Goal: Transaction & Acquisition: Obtain resource

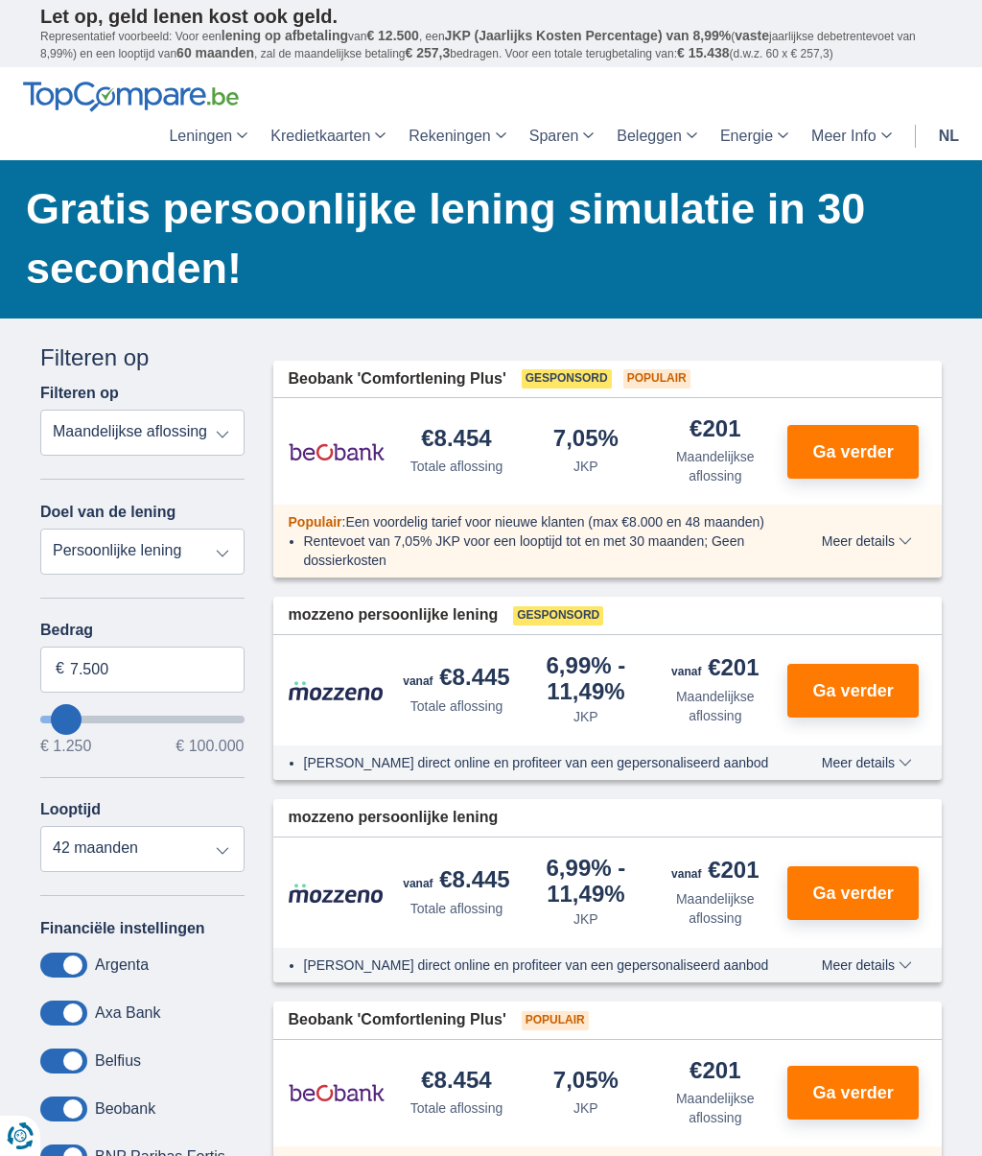
type input "13.250"
type input "13250"
type input "14.250"
type input "14250"
type input "15.250"
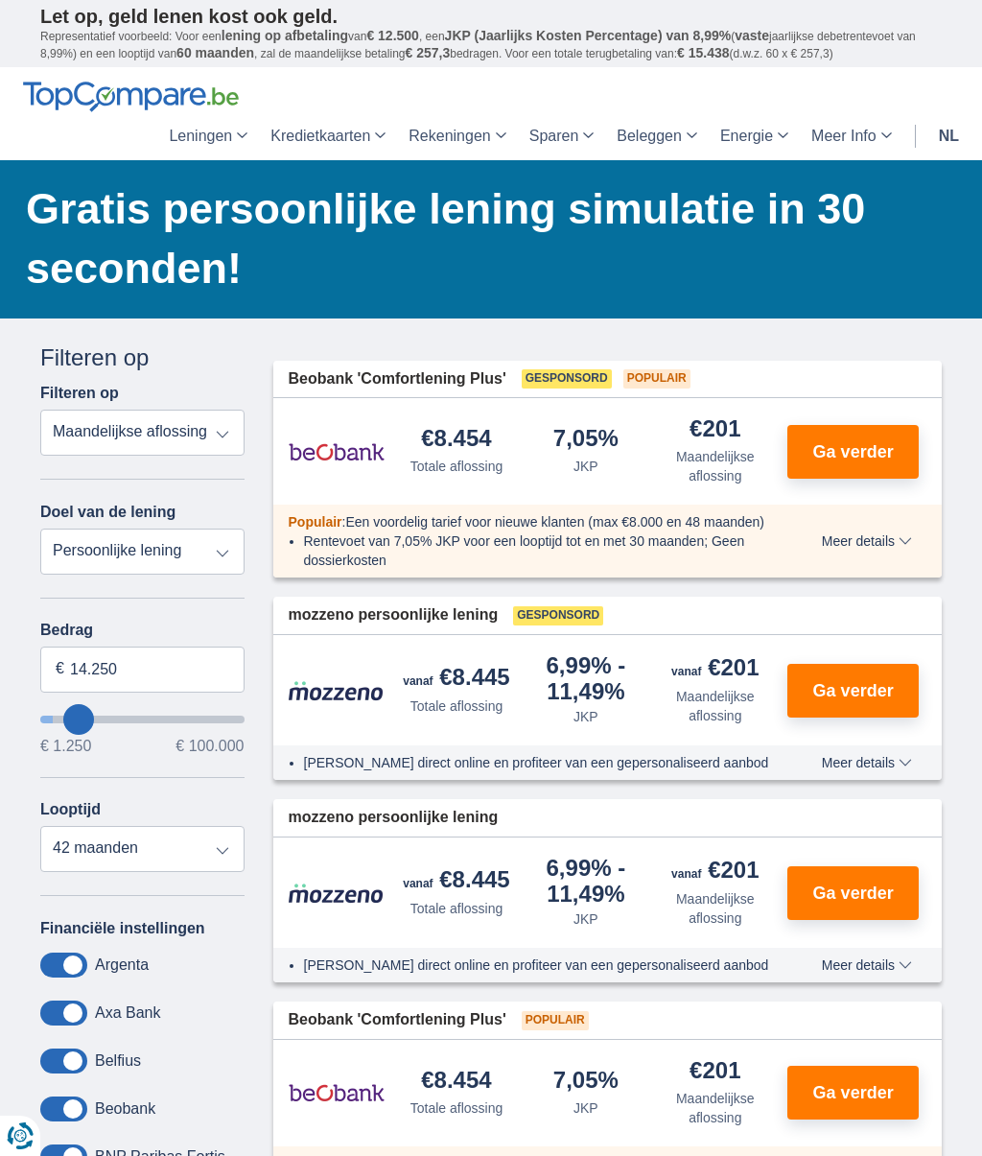
type input "15250"
type input "16.250"
type input "16250"
type input "17.250"
type input "17250"
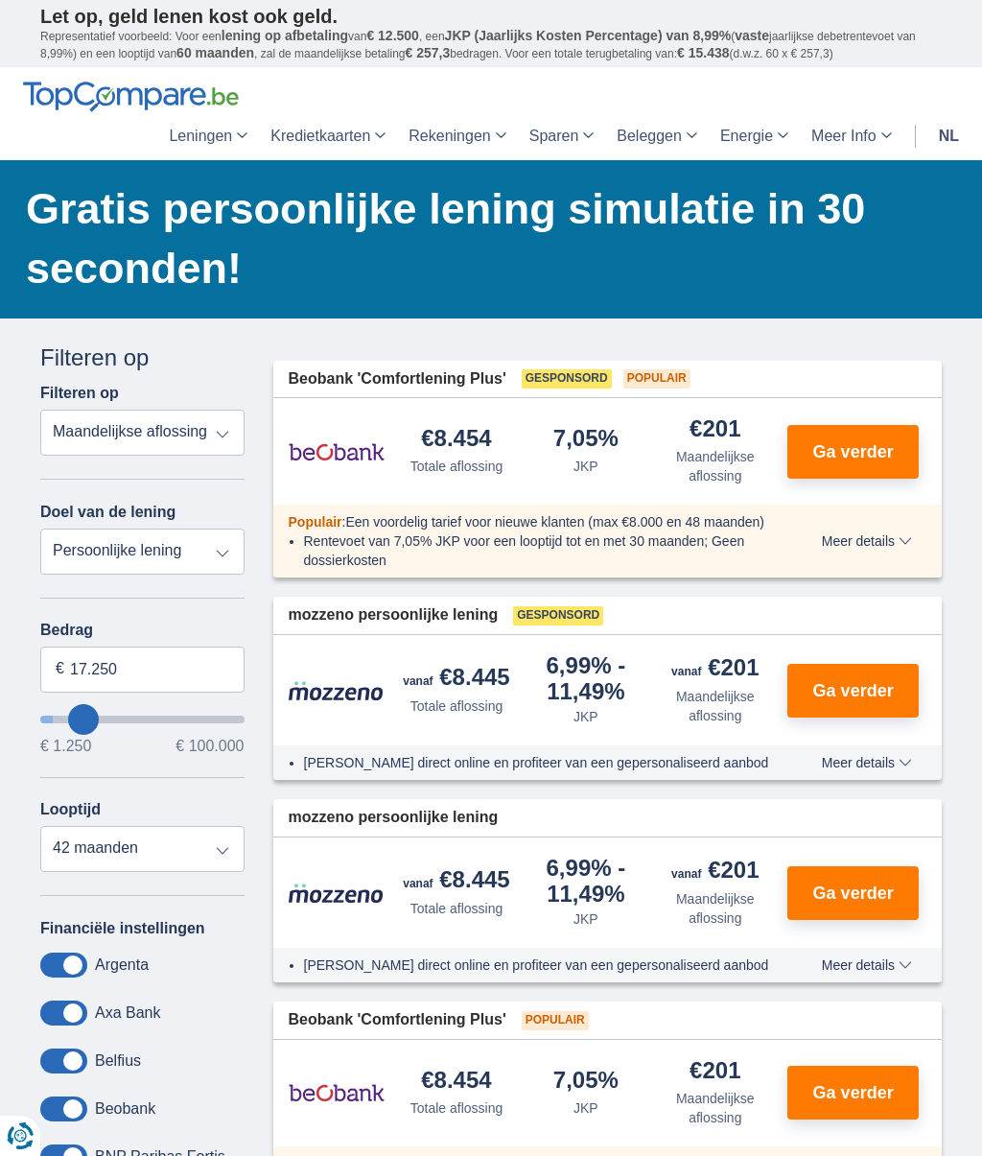
type input "18.250"
type input "18250"
type input "19.250"
type input "19250"
type input "20.250"
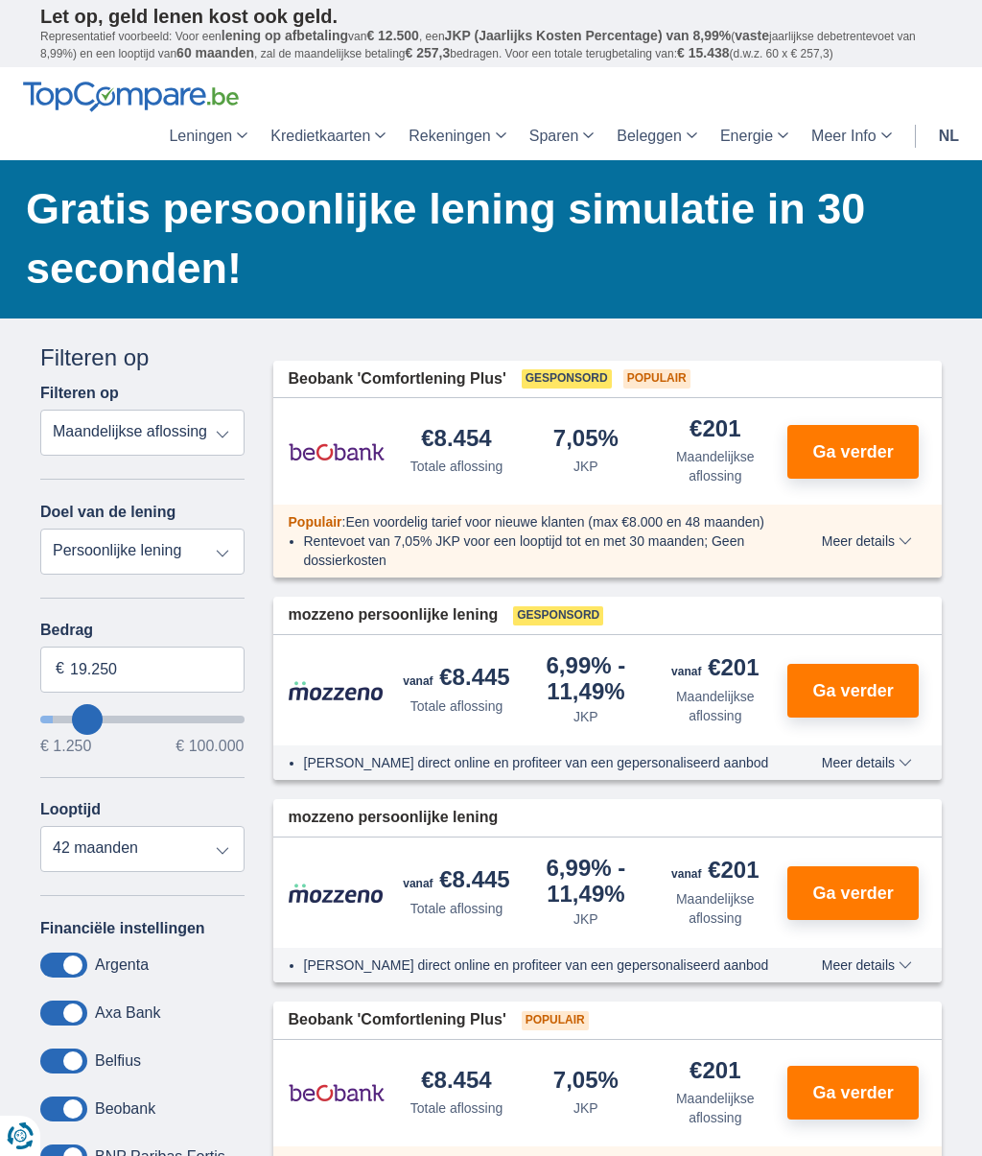
type input "20250"
select select "120"
type input "21.250"
type input "21250"
type input "22.250"
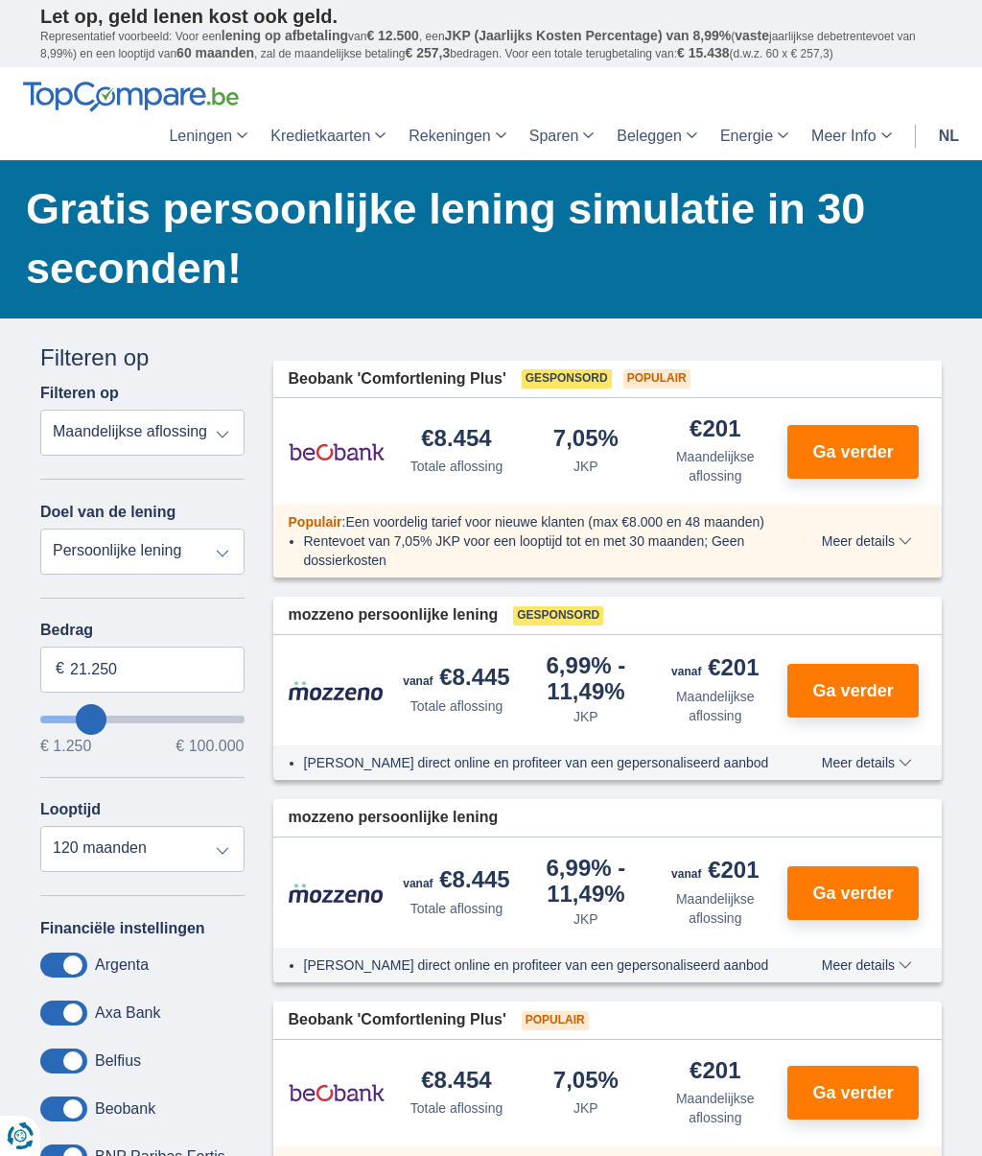
type input "22250"
type input "23.250"
type input "23250"
type input "24.250"
type input "24250"
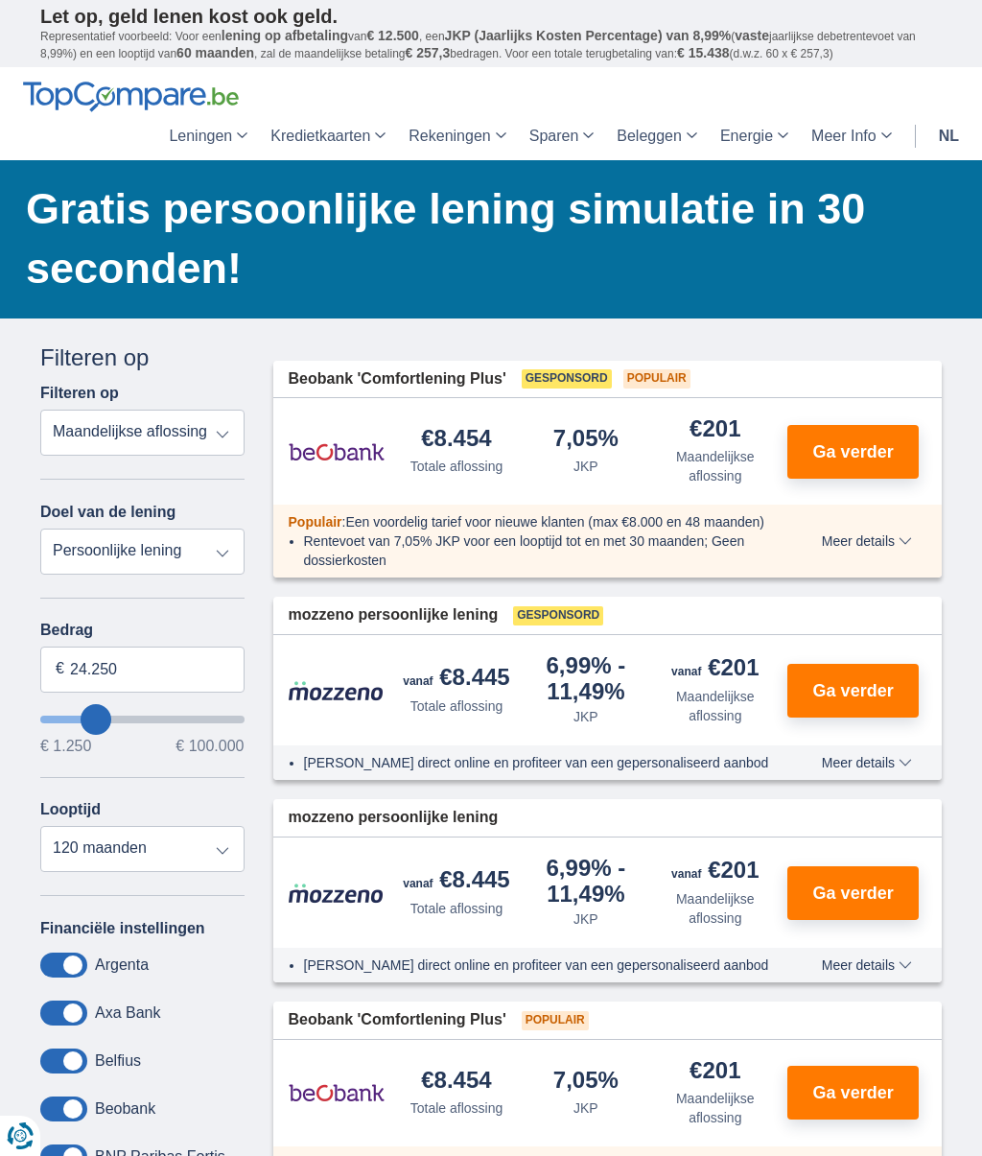
type input "25.250"
type input "25250"
type input "26.250"
type input "26250"
type input "27.250"
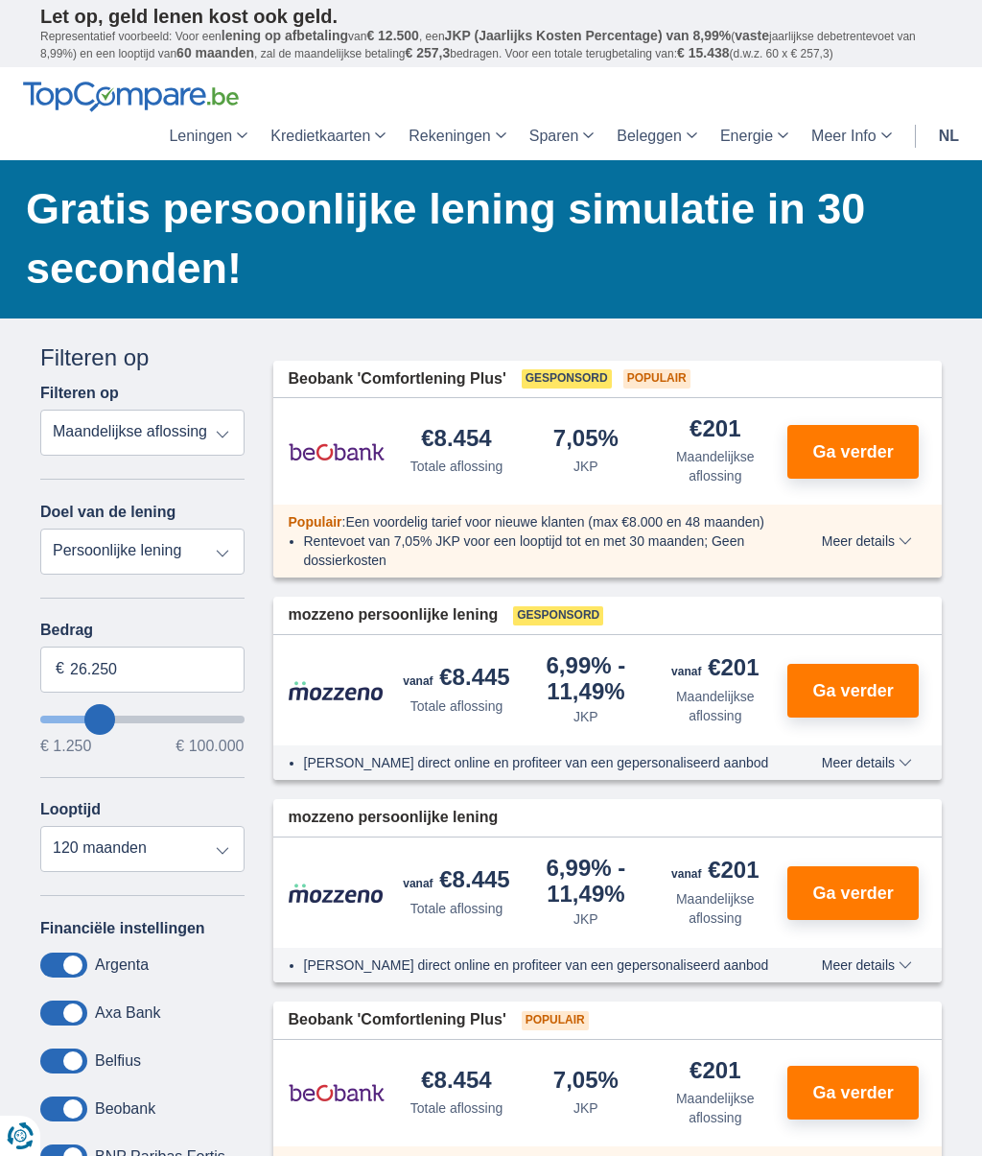
type input "27250"
type input "28.250"
type input "28250"
type input "29.250"
type input "29250"
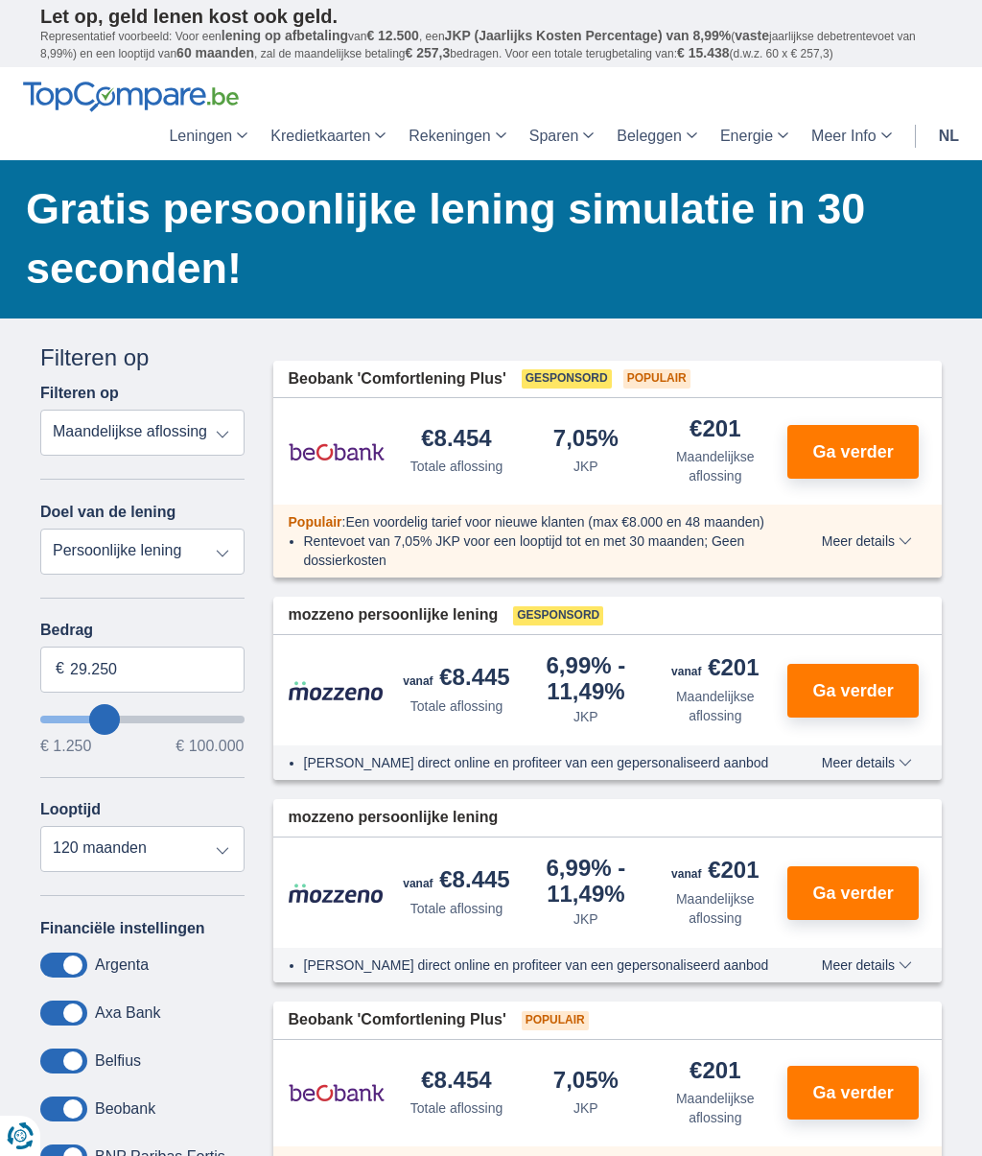
type input "30.250"
type input "30250"
type input "31.250"
type input "31250"
type input "32.250"
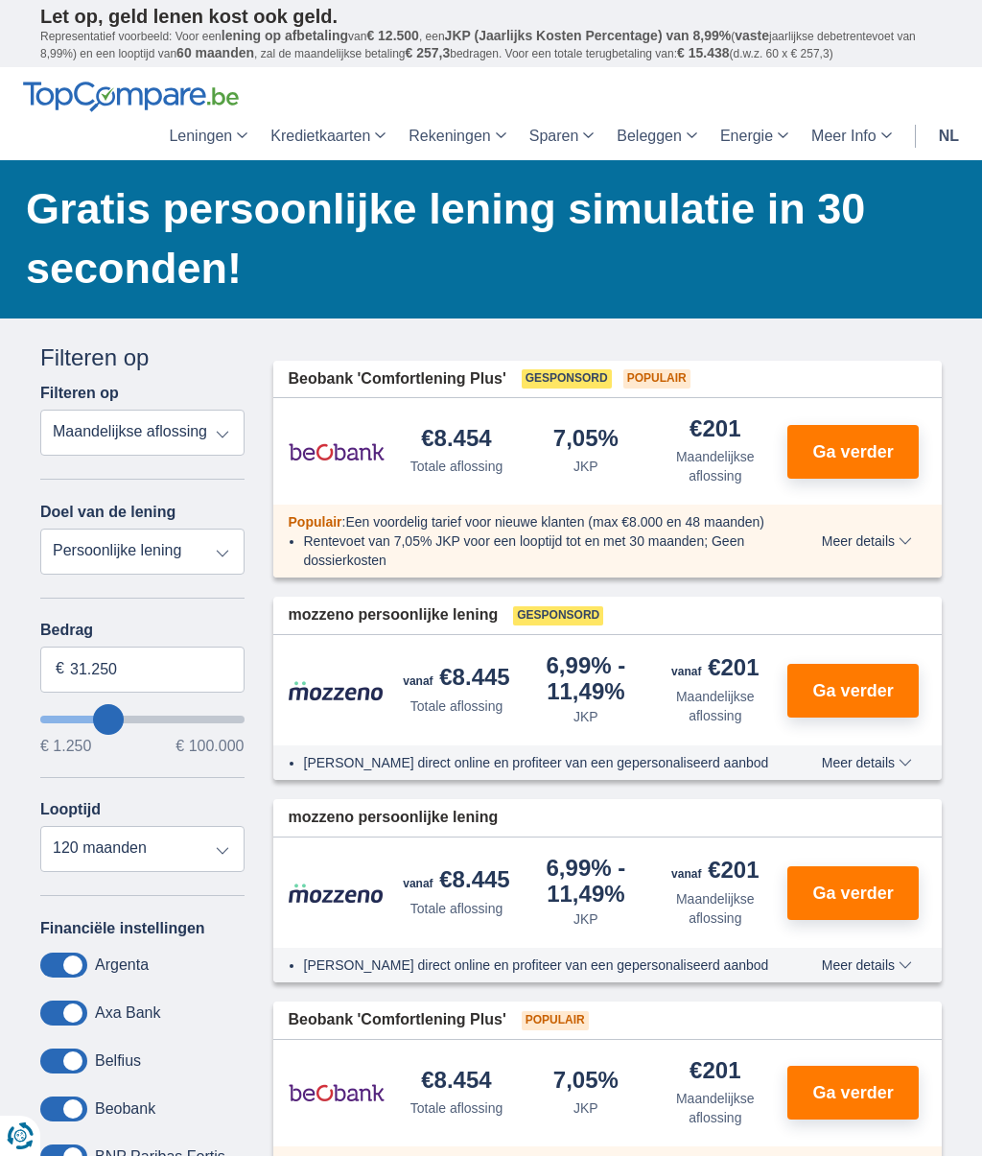
type input "32250"
type input "33.250"
type input "33250"
type input "34.250"
type input "34250"
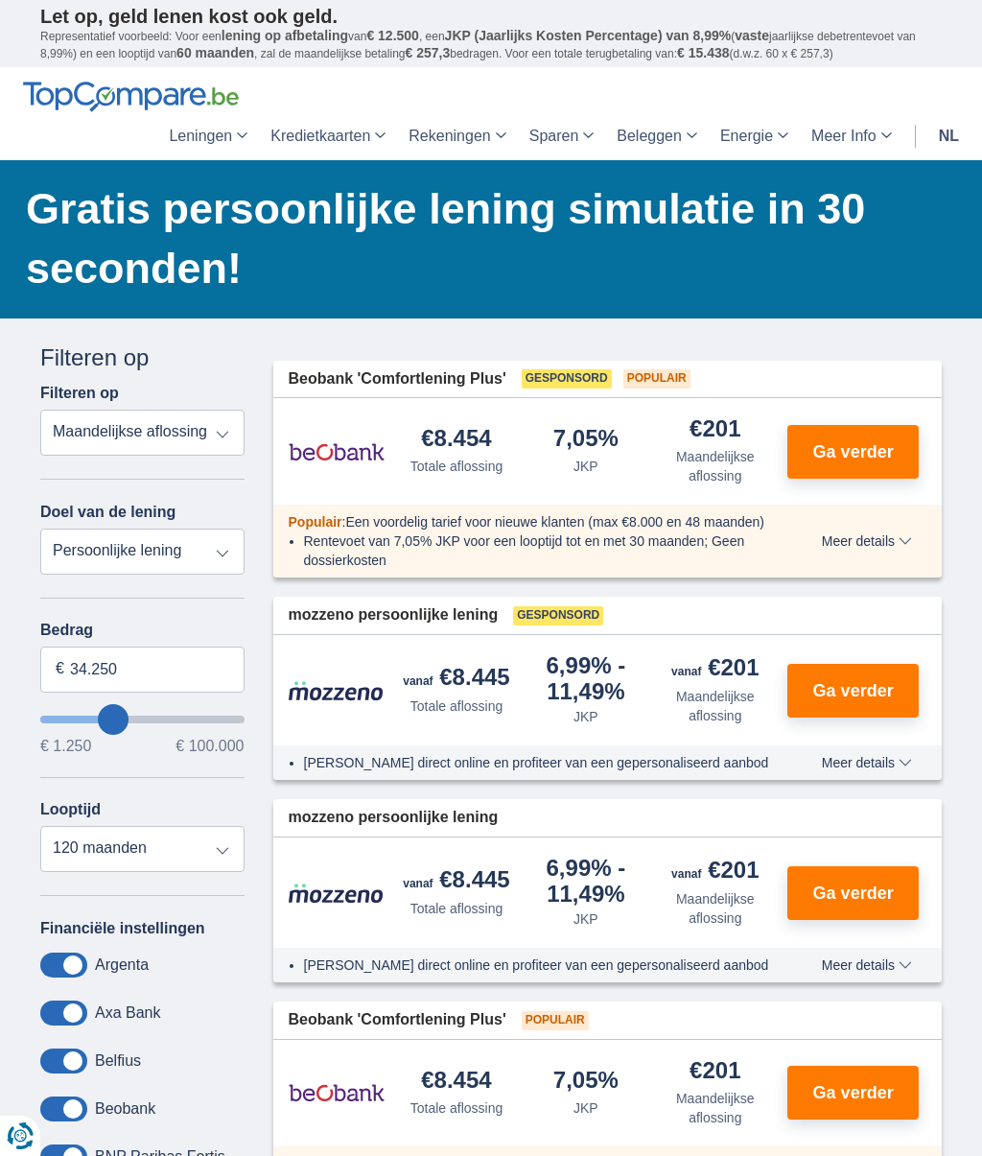
type input "35.250"
type input "35250"
type input "36.250"
type input "36250"
type input "37.250"
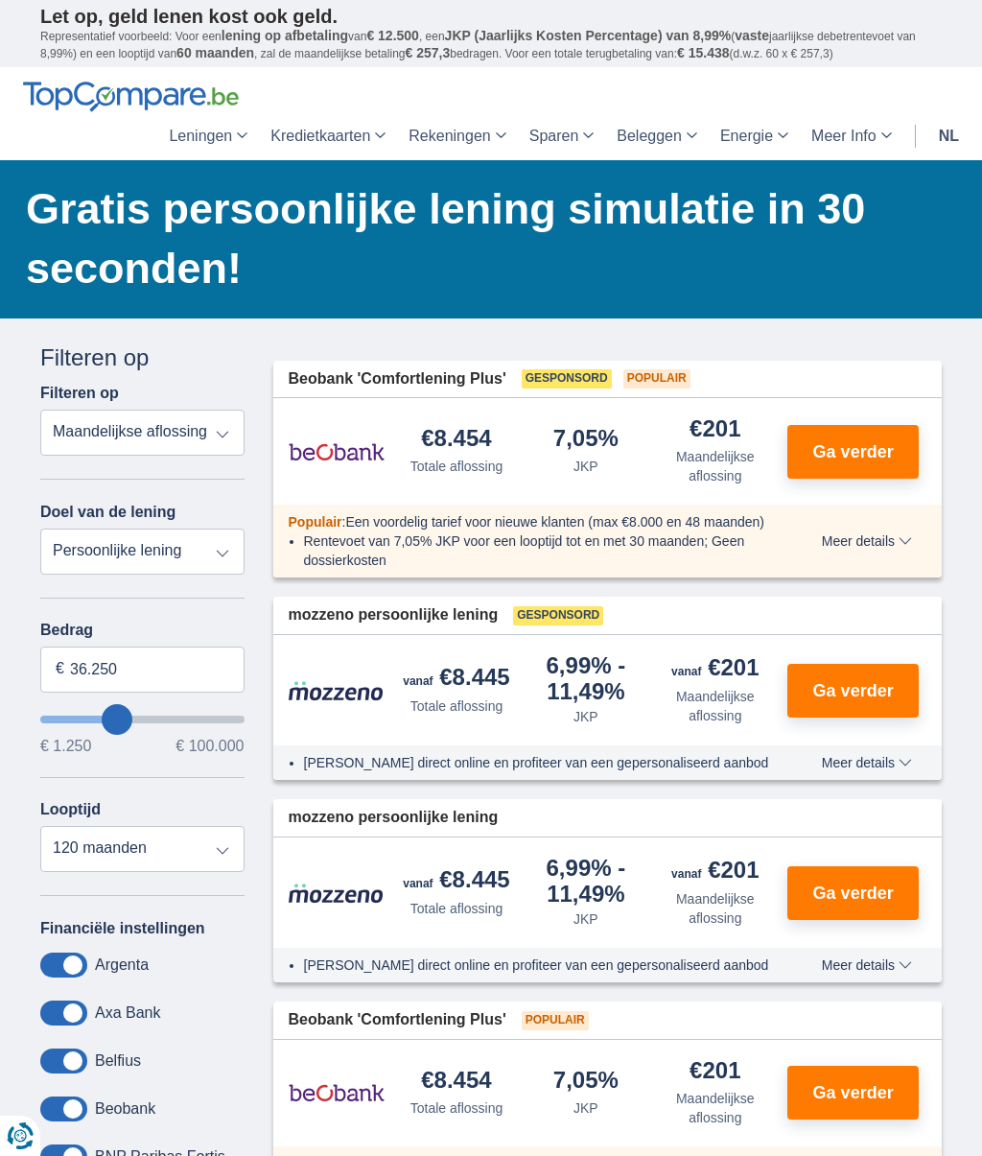
type input "37250"
type input "38.250"
type input "38250"
type input "39.250"
type input "39250"
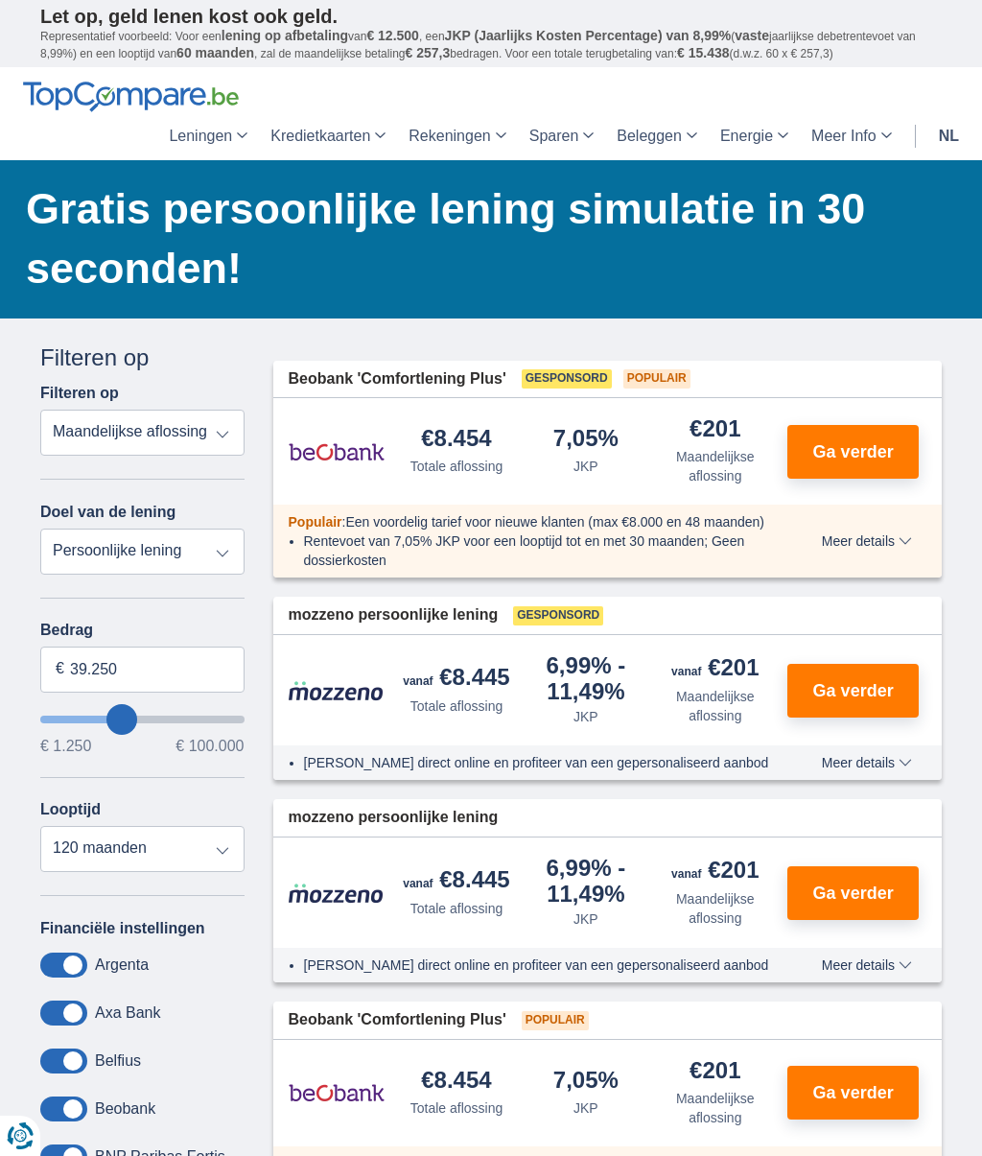
type input "40.250"
type input "40250"
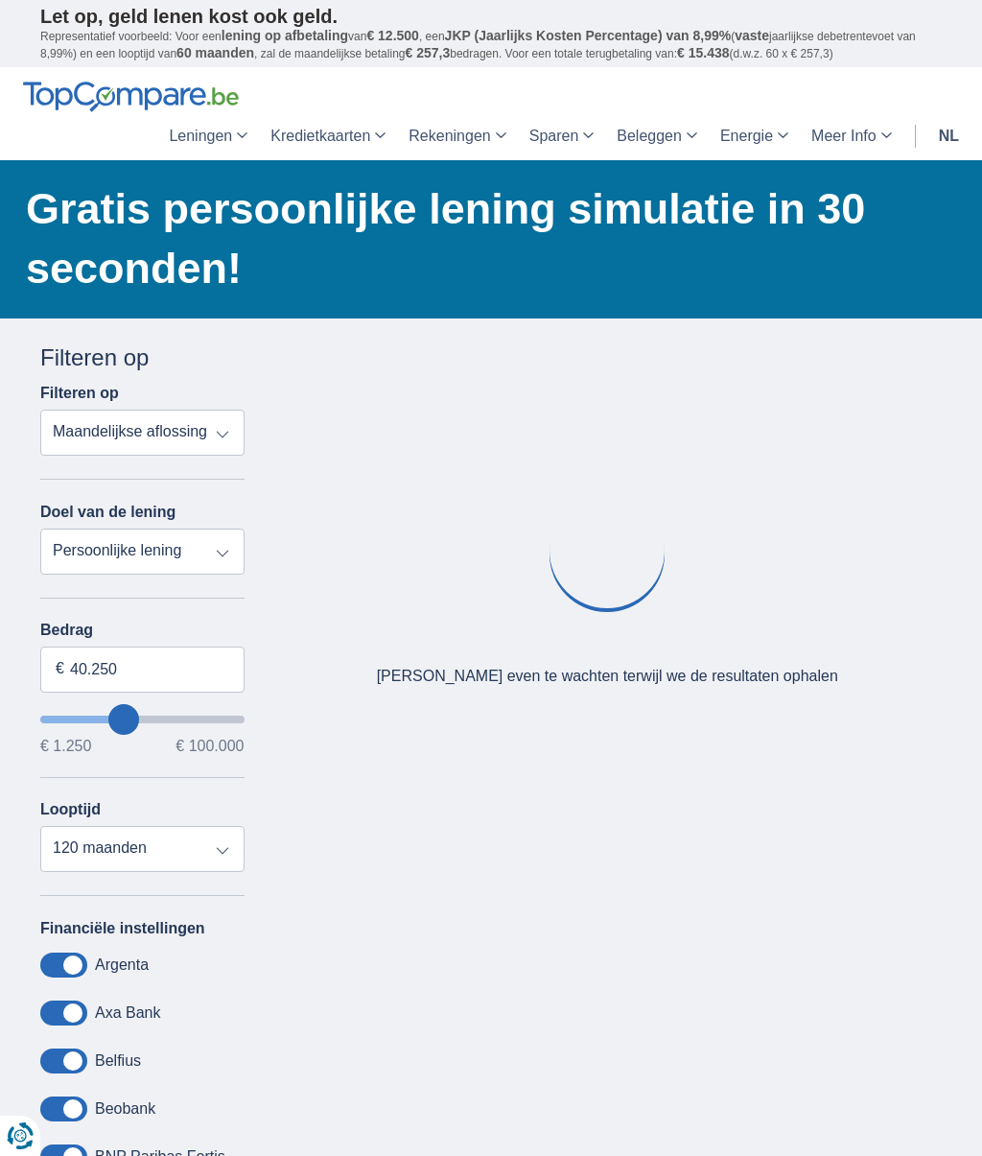
type input "39.250"
type input "39250"
type input "38.250"
type input "38250"
type input "37.250"
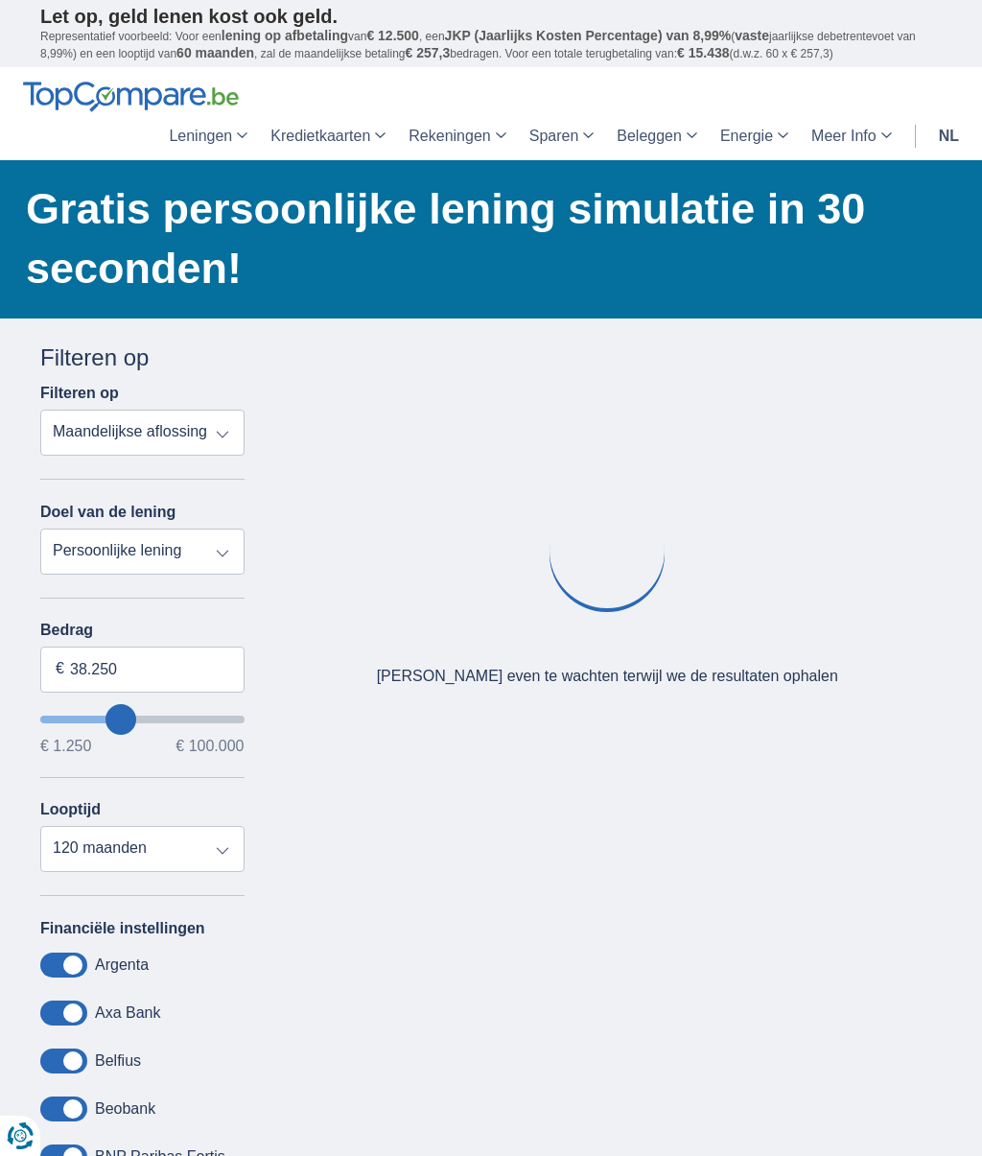
type input "37250"
type input "36.250"
type input "36250"
type input "37.250"
type input "37250"
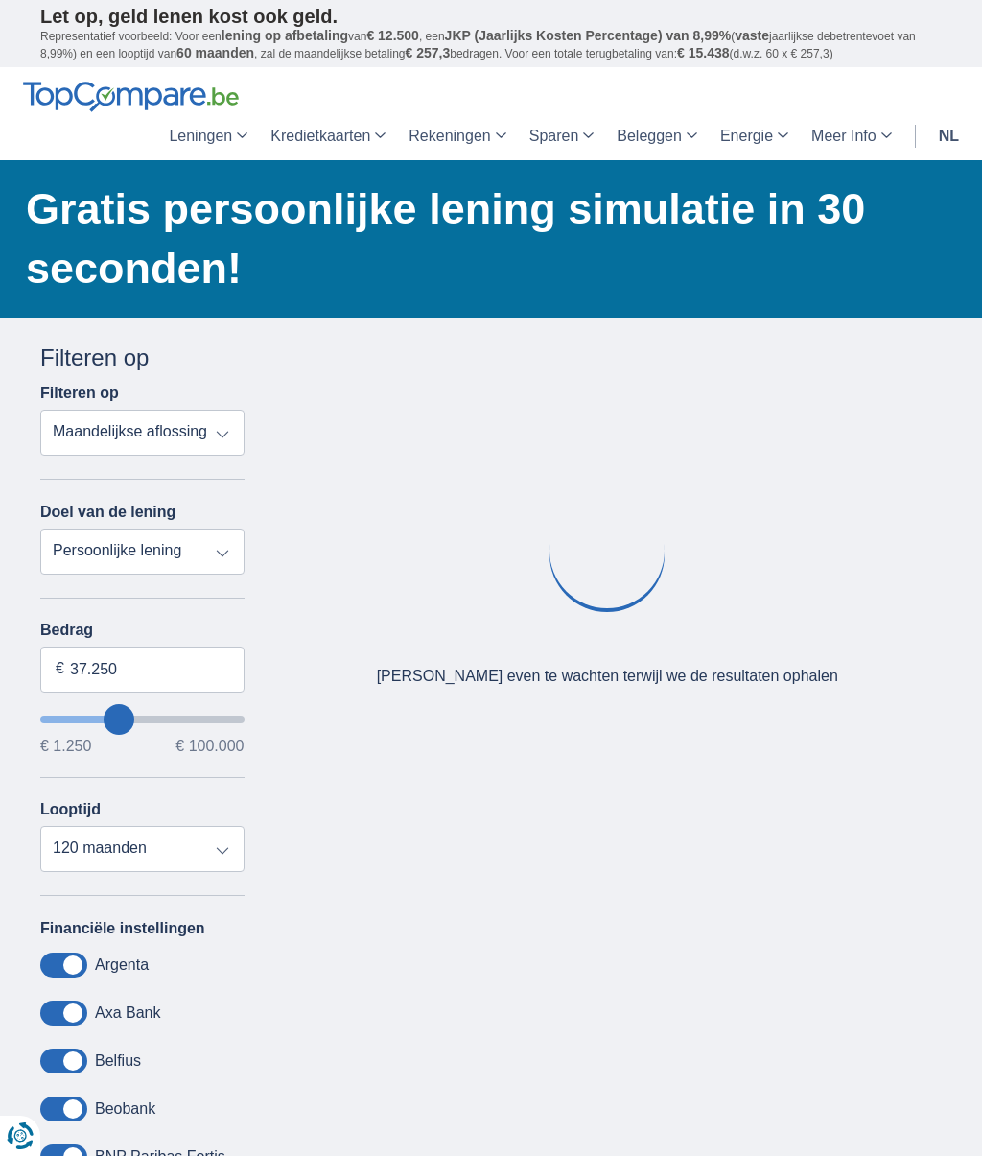
type input "36.250"
type input "36250"
type input "35.250"
type input "35250"
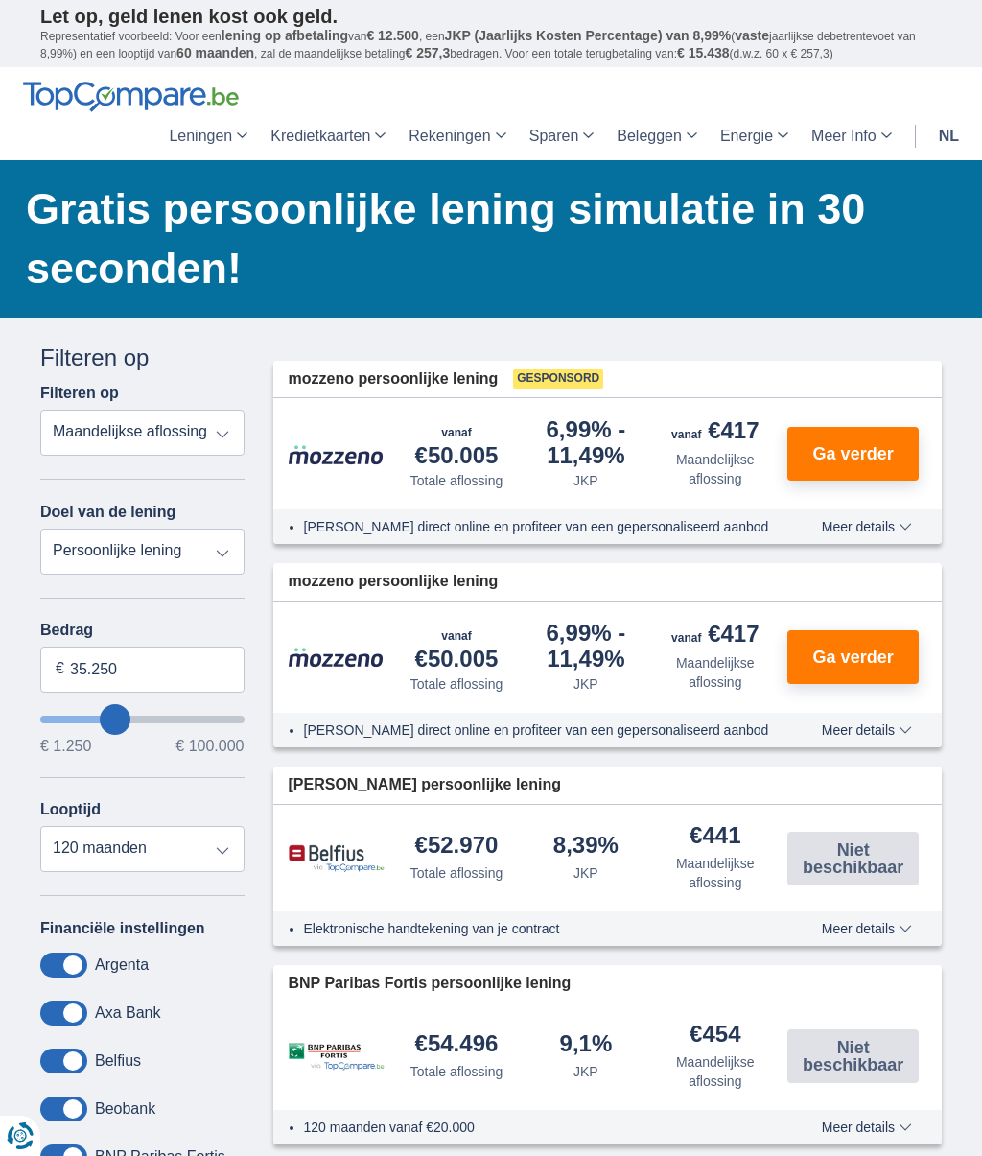
type input "34.250"
type input "34250"
type input "33.250"
type input "33250"
type input "34.250"
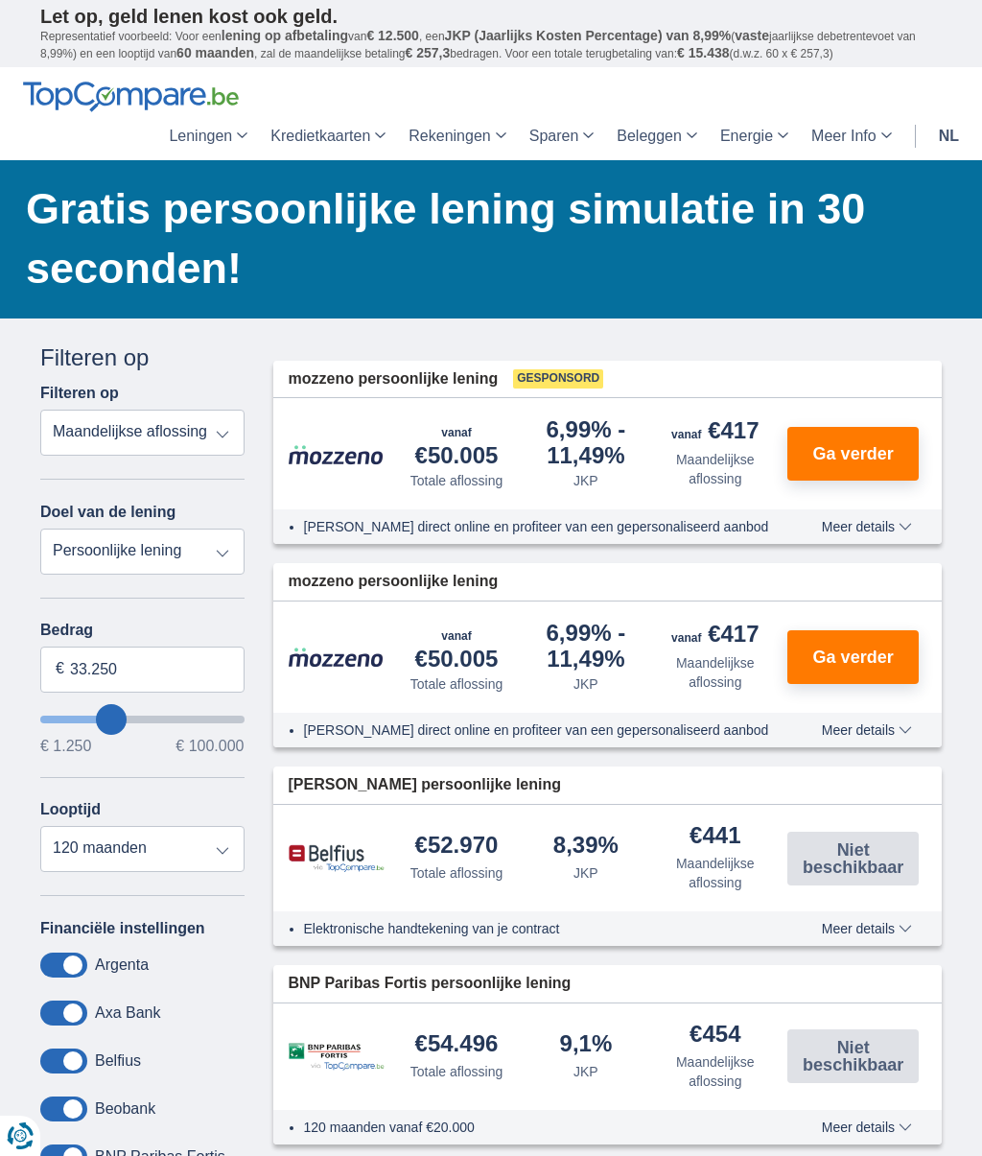
type input "34250"
type input "35.250"
type input "35250"
type input "36.250"
type input "36250"
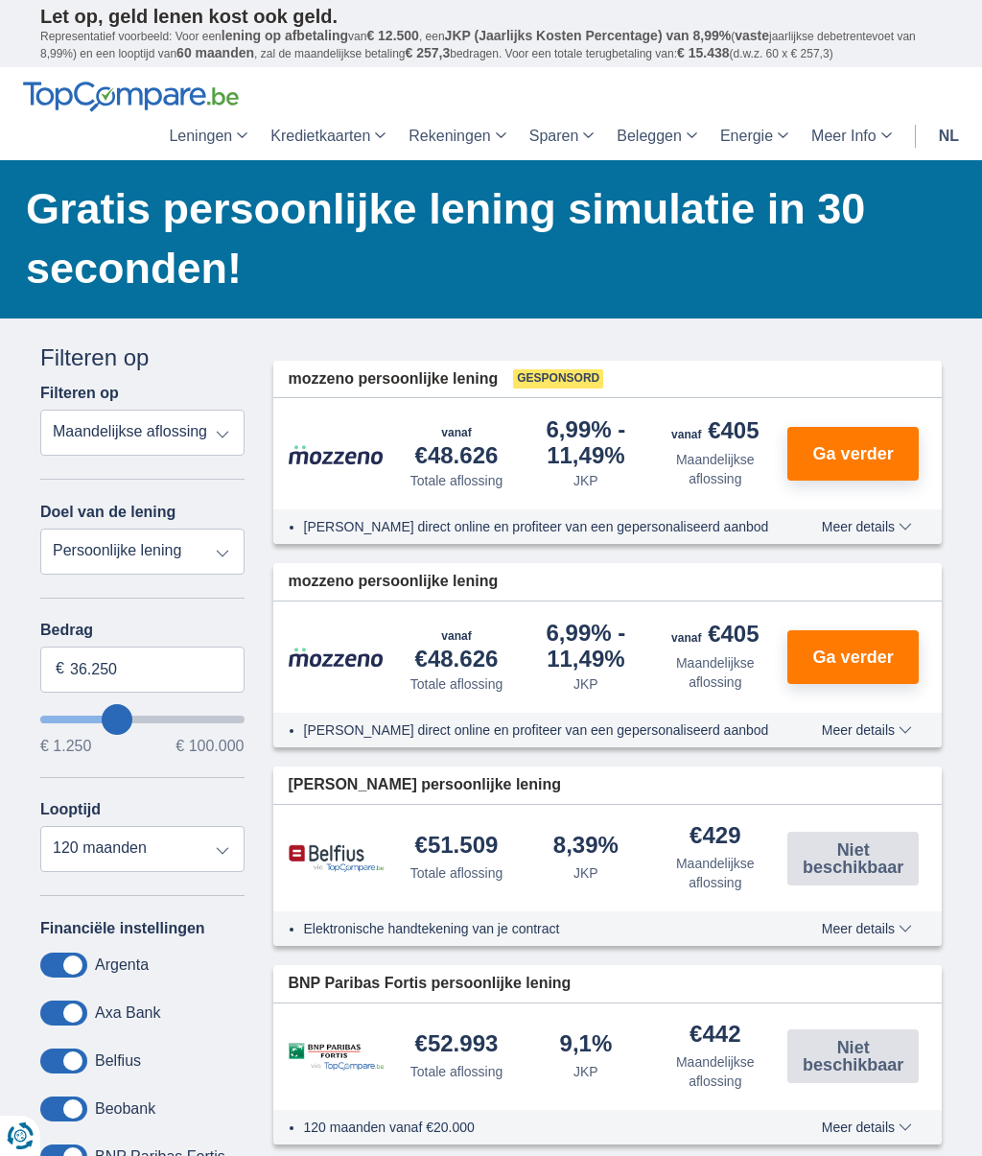
type input "37.250"
type input "37250"
type input "38.250"
type input "38250"
type input "39.250"
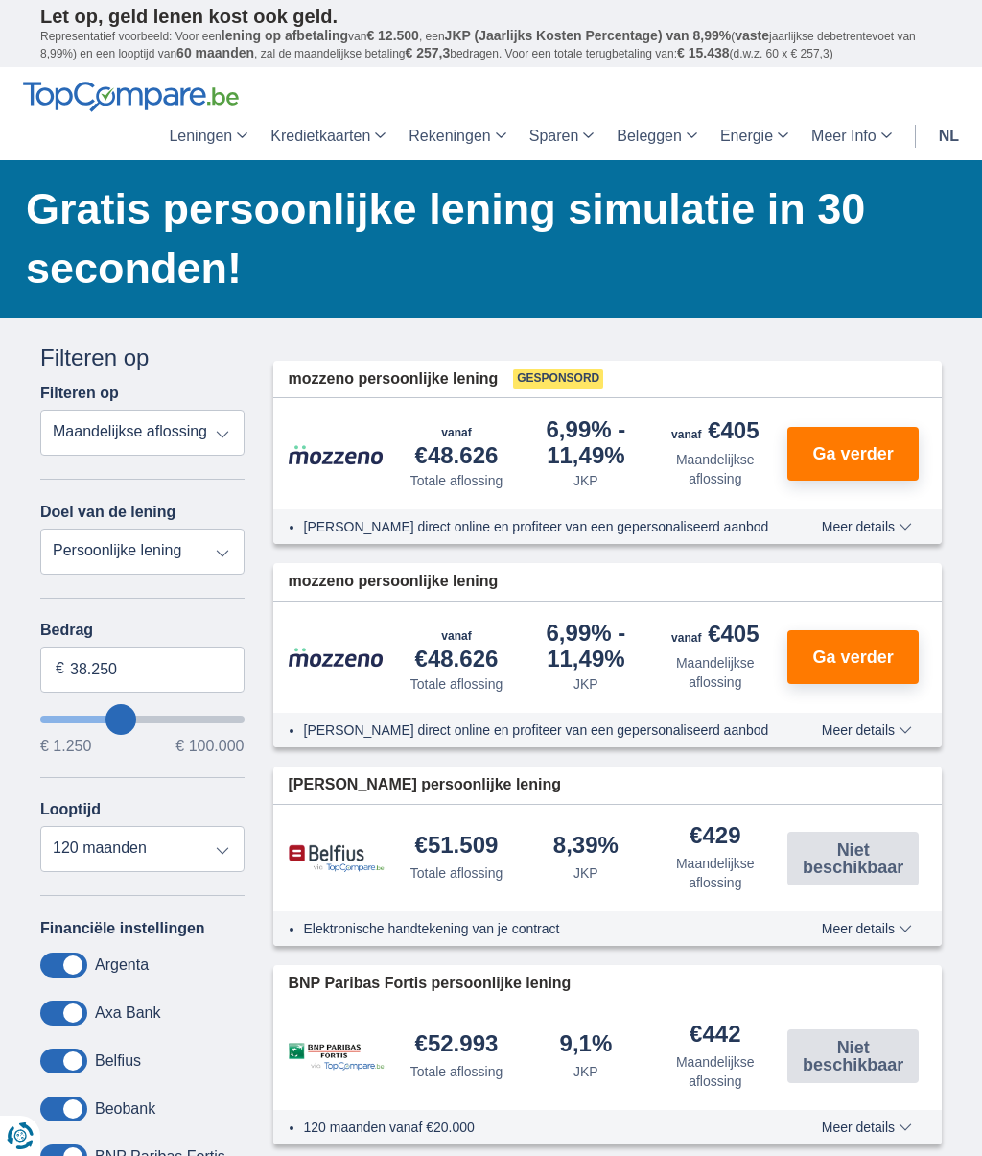
type input "39250"
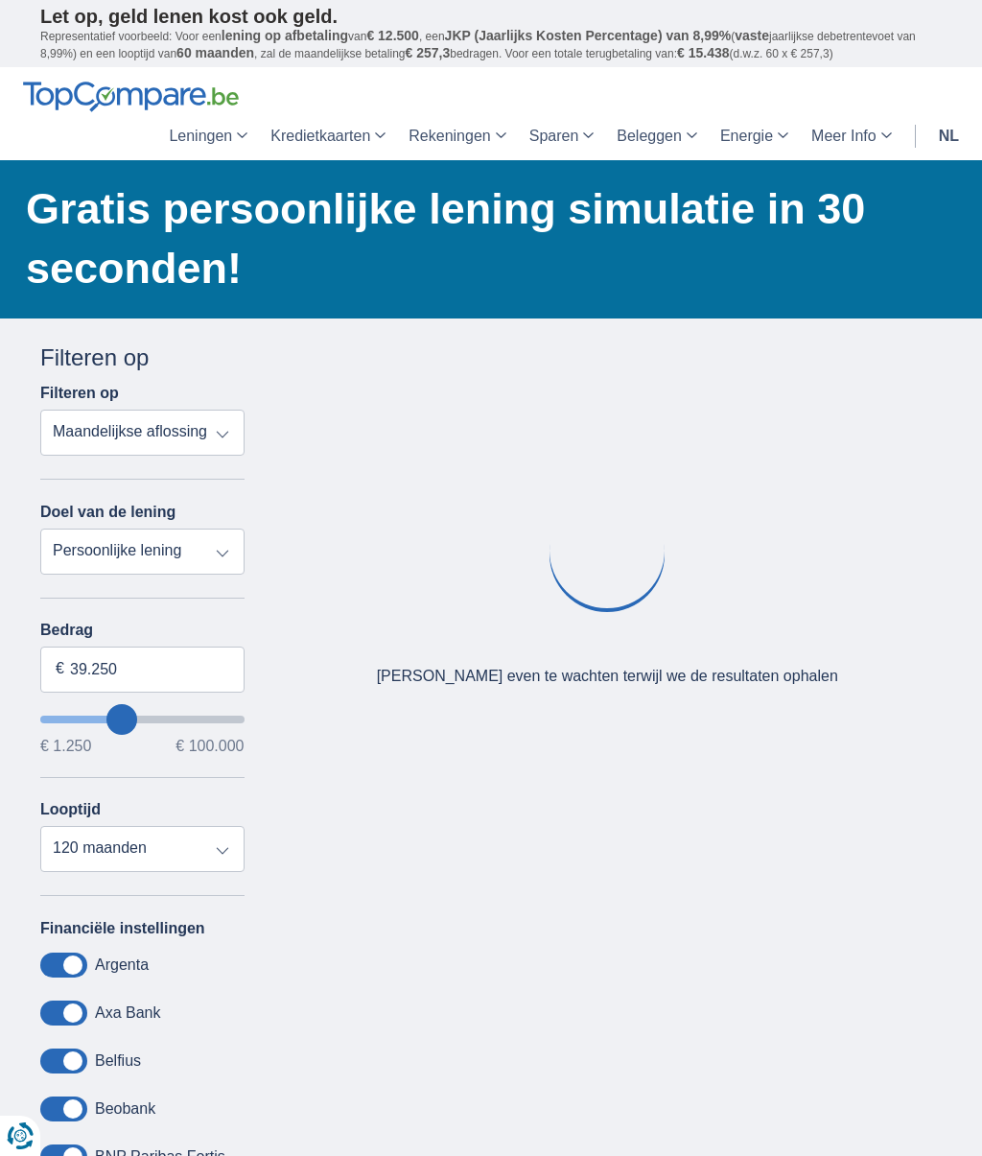
type input "38.250"
type input "38250"
type input "37.250"
type input "37250"
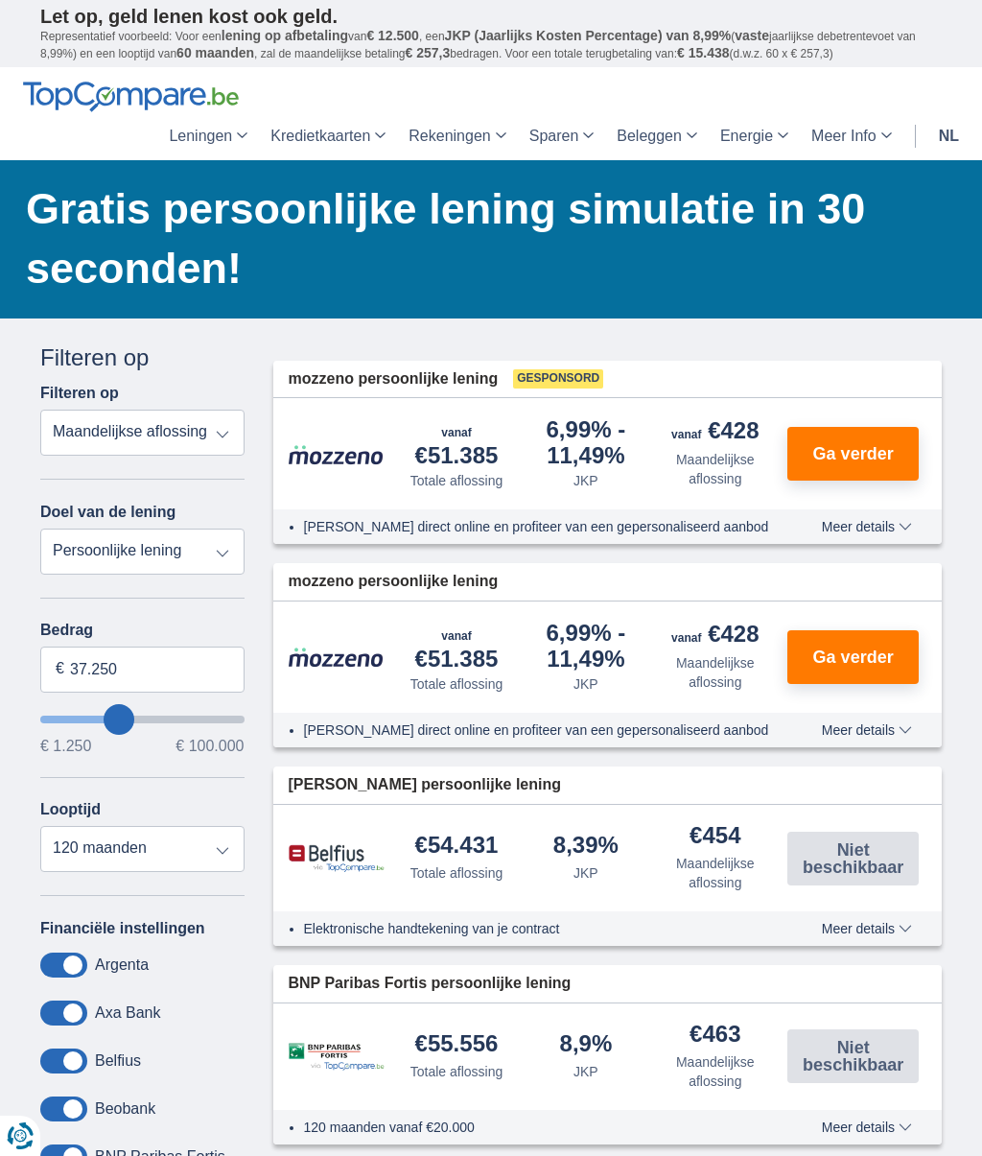
type input "38.250"
type input "38250"
click at [223, 854] on select "12 maanden 18 maanden 24 maanden 30 maanden 36 maanden 42 maanden 48 maanden 60…" at bounding box center [142, 849] width 204 height 46
select select "84"
